Goal: Task Accomplishment & Management: Complete application form

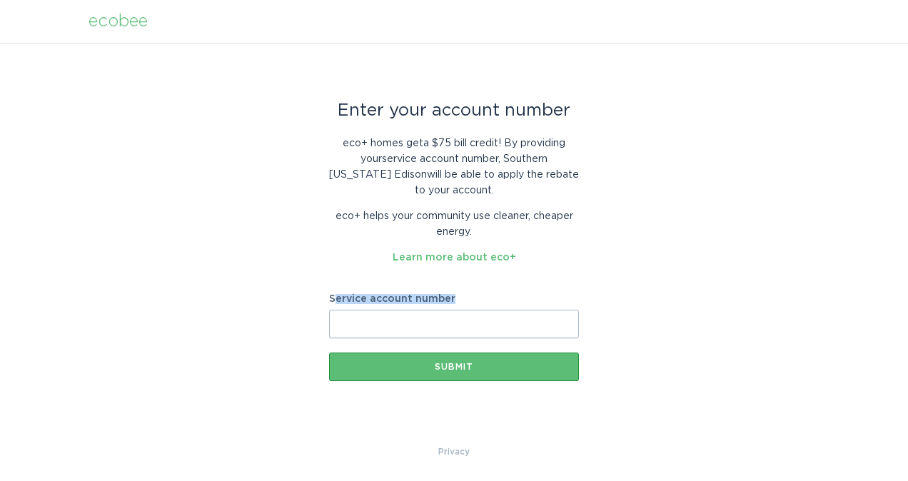
click at [341, 307] on div "Service account number" at bounding box center [454, 316] width 250 height 44
drag, startPoint x: 341, startPoint y: 307, endPoint x: 346, endPoint y: 313, distance: 7.6
click at [346, 313] on input "Service account number" at bounding box center [454, 324] width 250 height 29
paste input "8020638539"
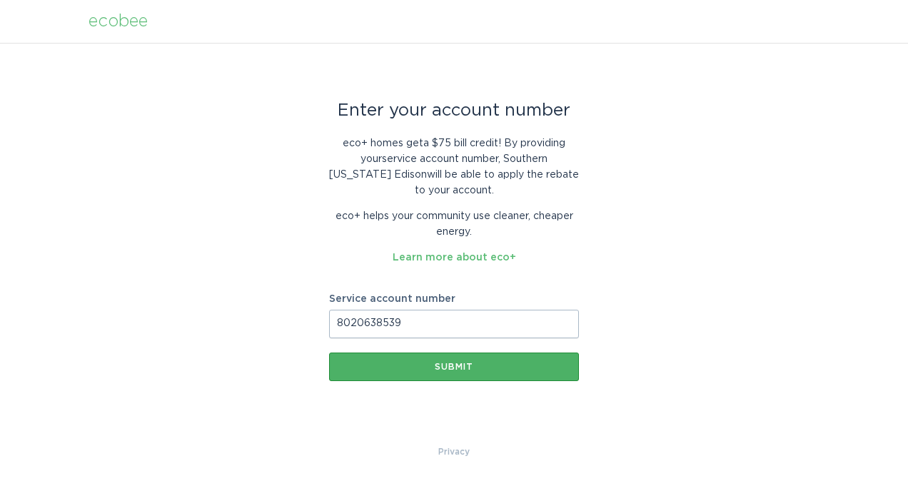
type input "8020638539"
click at [371, 361] on button "Submit" at bounding box center [454, 367] width 250 height 29
